Goal: Navigation & Orientation: Find specific page/section

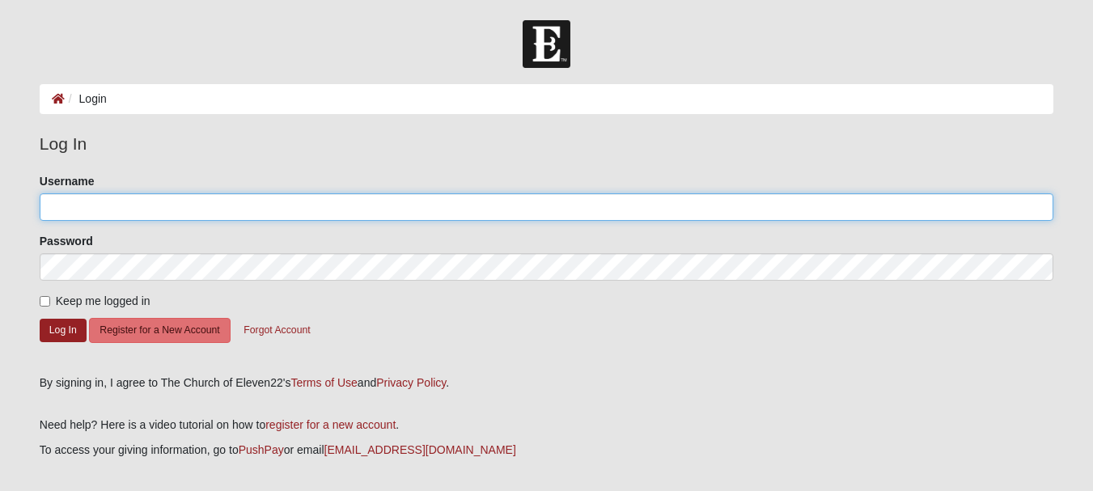
type input "mdudley.att@gmail.com"
click at [99, 195] on input "mdudley.att@gmail.com" at bounding box center [546, 207] width 1013 height 28
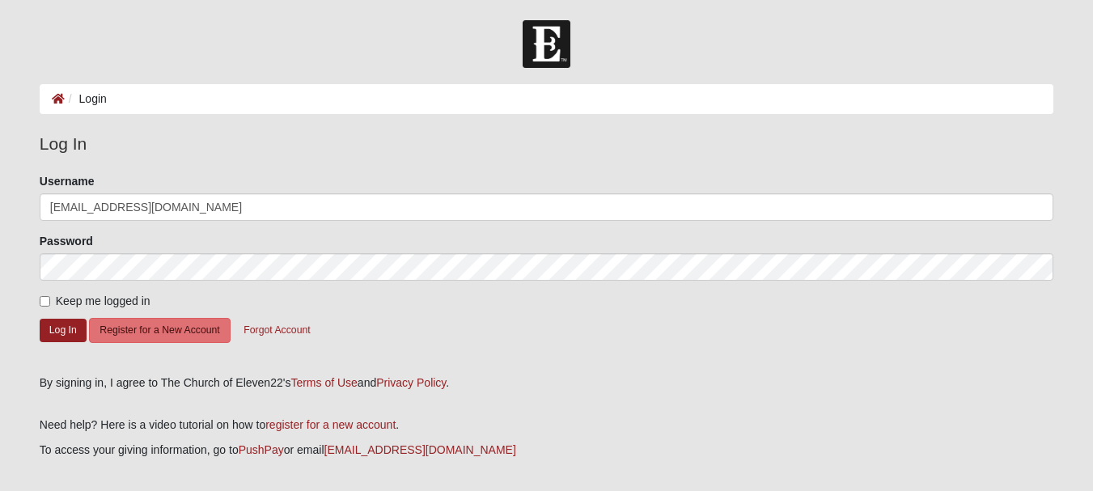
click at [240, 181] on div "Username mdudley.att@gmail.com" at bounding box center [546, 197] width 1013 height 48
click at [49, 303] on input "Keep me logged in" at bounding box center [45, 301] width 11 height 11
checkbox input "true"
click at [56, 332] on button "Log In" at bounding box center [63, 330] width 47 height 23
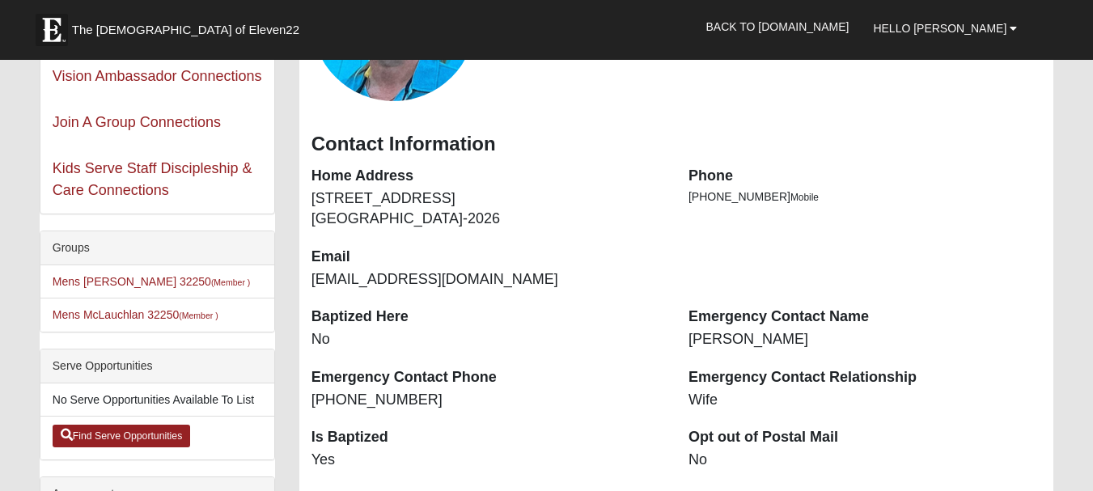
scroll to position [243, 0]
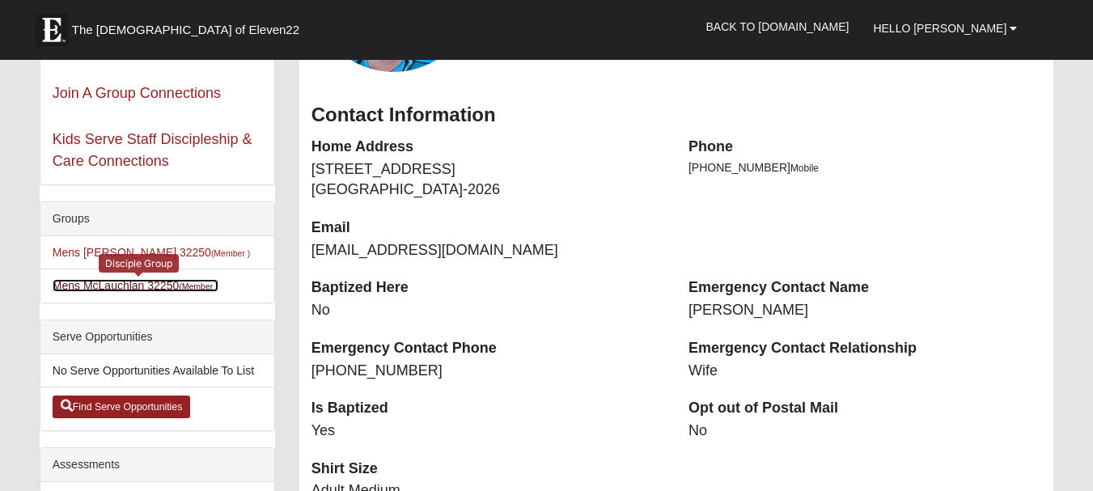
click at [131, 282] on link "Mens McLauchlan 32250 (Member )" at bounding box center [136, 285] width 166 height 13
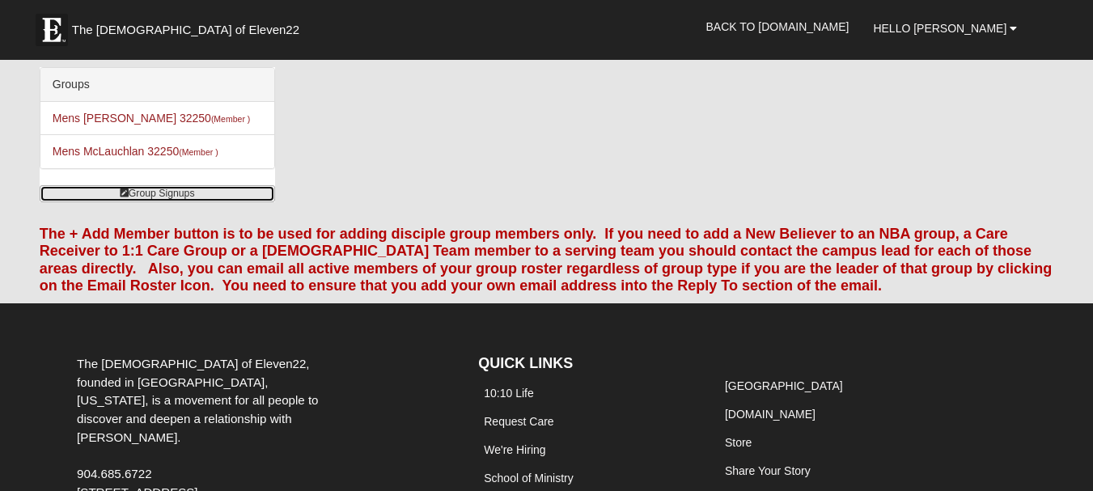
click at [121, 195] on icon at bounding box center [124, 193] width 9 height 10
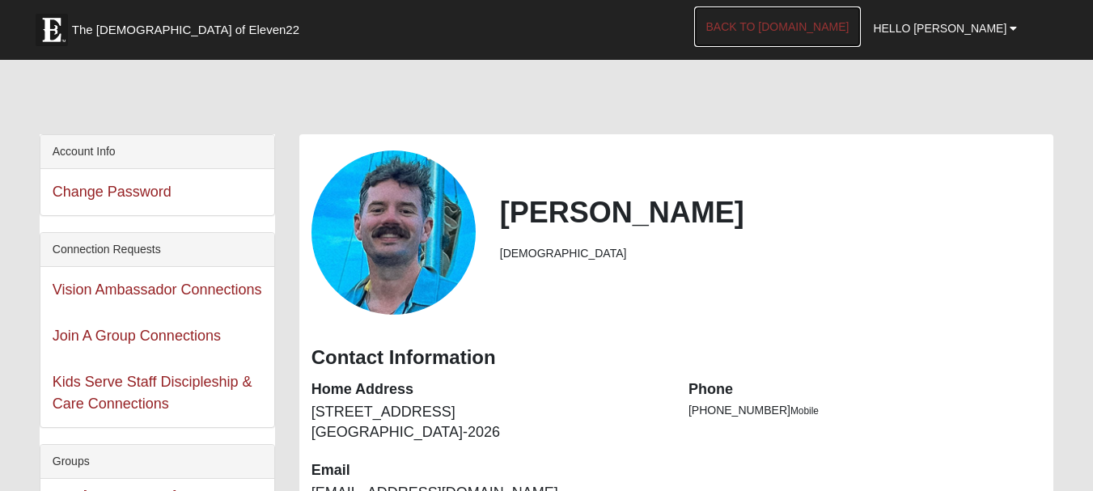
click at [819, 19] on link "Back to [DOMAIN_NAME]" at bounding box center [777, 26] width 167 height 40
